Goal: Transaction & Acquisition: Purchase product/service

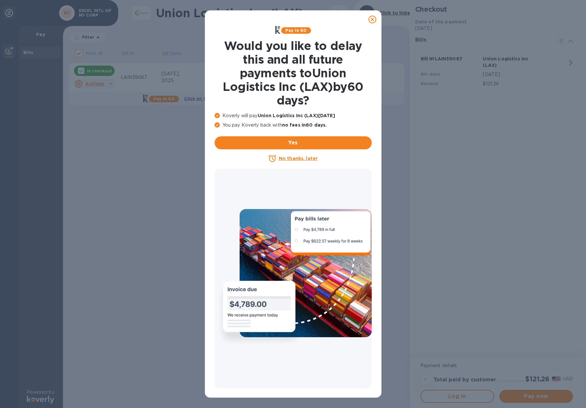
click at [375, 21] on icon at bounding box center [372, 20] width 8 height 8
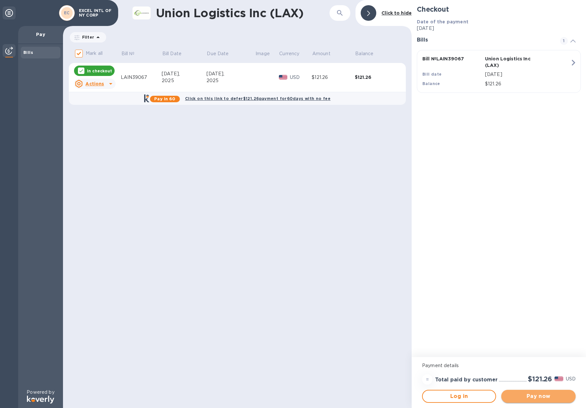
click at [531, 394] on span "Pay now" at bounding box center [538, 397] width 64 height 8
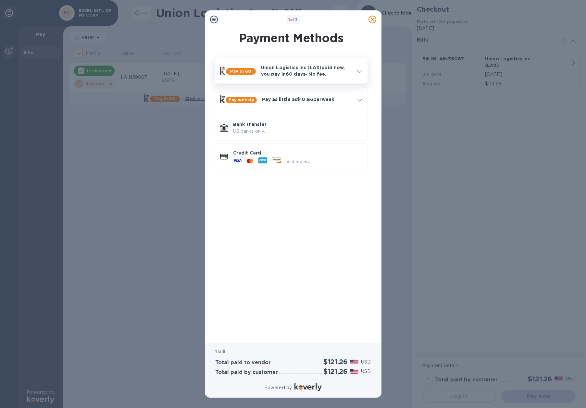
click at [296, 73] on p "Union Logistics Inc (LAX) paid now, you pay [DATE] - No fee." at bounding box center [306, 70] width 91 height 13
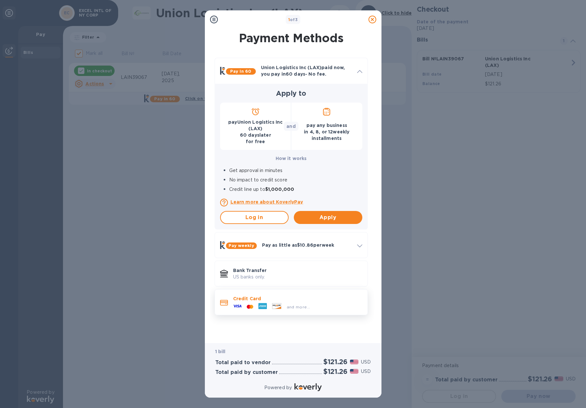
click at [265, 300] on p "Credit Card" at bounding box center [297, 298] width 129 height 6
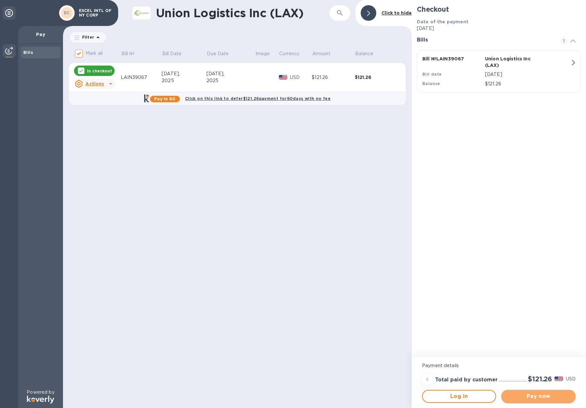
click at [535, 396] on span "Pay now" at bounding box center [538, 397] width 64 height 8
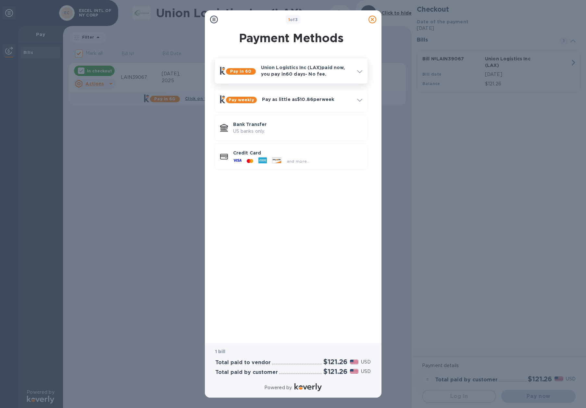
click at [320, 77] on p "Union Logistics Inc (LAX) paid now, you pay [DATE] - No fee." at bounding box center [306, 70] width 91 height 13
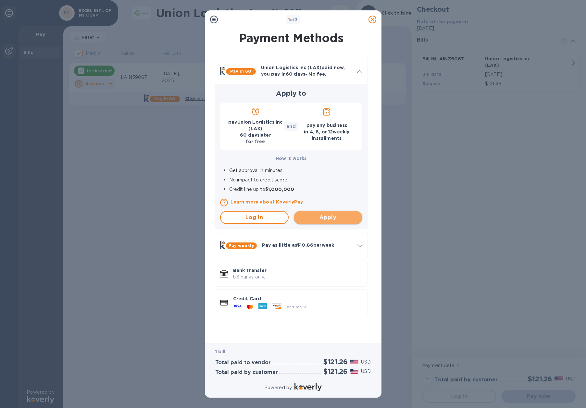
click at [331, 214] on span "Apply" at bounding box center [328, 218] width 58 height 8
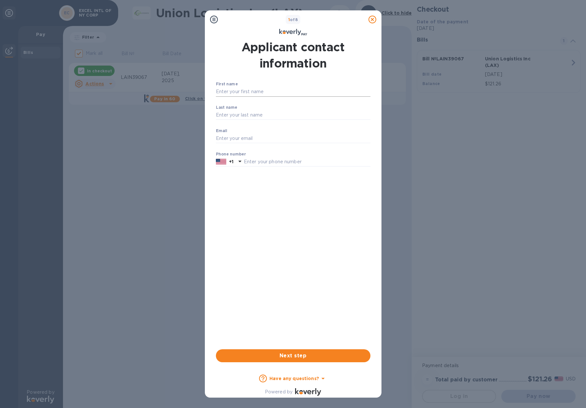
click at [246, 91] on input "First name" at bounding box center [293, 92] width 155 height 10
click at [288, 356] on span "Next step" at bounding box center [293, 356] width 144 height 8
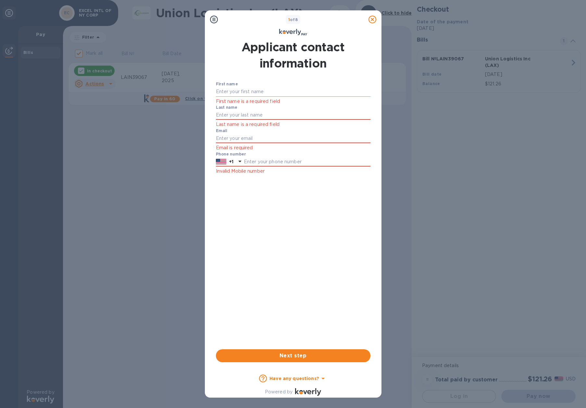
click at [245, 91] on input "First name" at bounding box center [293, 92] width 155 height 10
type input "inok"
click at [244, 120] on input "Last name" at bounding box center [293, 115] width 155 height 10
type input "[PERSON_NAME]"
click at [225, 137] on input "Email" at bounding box center [293, 139] width 155 height 10
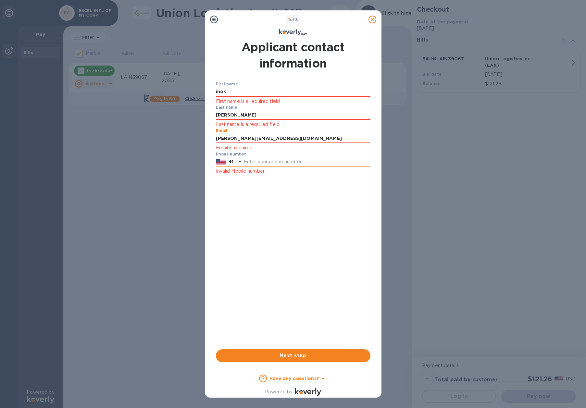
type input "[PERSON_NAME][EMAIL_ADDRESS][DOMAIN_NAME]"
click at [276, 162] on input "text" at bounding box center [307, 162] width 127 height 10
type input "5163712400"
click at [308, 357] on span "Next step" at bounding box center [293, 356] width 144 height 8
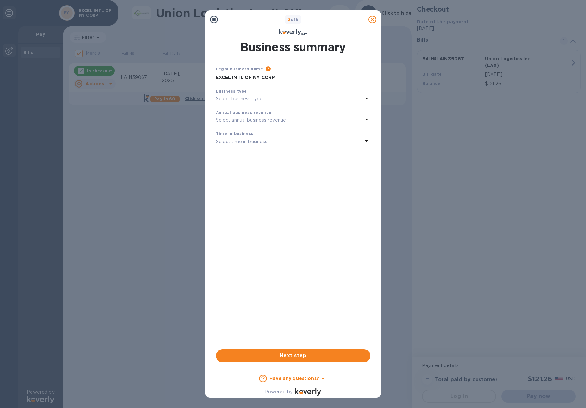
click at [249, 100] on p "Select business type" at bounding box center [239, 98] width 47 height 7
drag, startPoint x: 240, startPoint y: 138, endPoint x: 262, endPoint y: 140, distance: 22.5
click at [238, 138] on p "Corporations" at bounding box center [290, 137] width 139 height 7
click at [242, 121] on p "Select annual business revenue" at bounding box center [251, 120] width 70 height 7
